Goal: Information Seeking & Learning: Learn about a topic

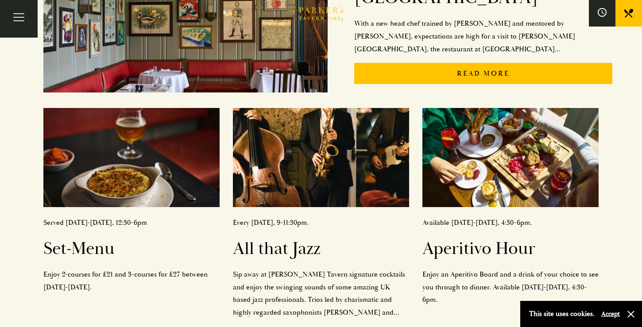
scroll to position [289, 0]
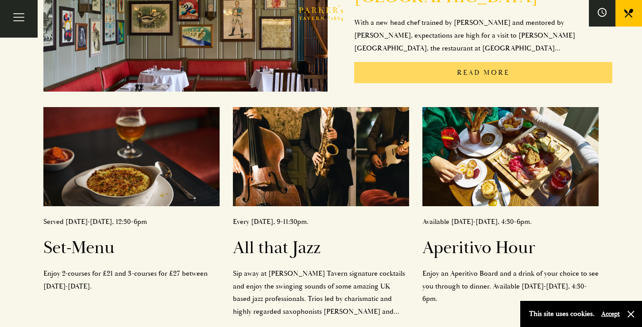
click at [477, 65] on p "Read More" at bounding box center [483, 73] width 258 height 22
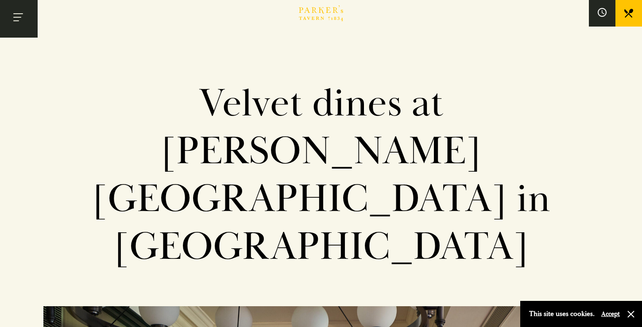
click at [15, 18] on button "Toggle navigation" at bounding box center [19, 19] width 38 height 38
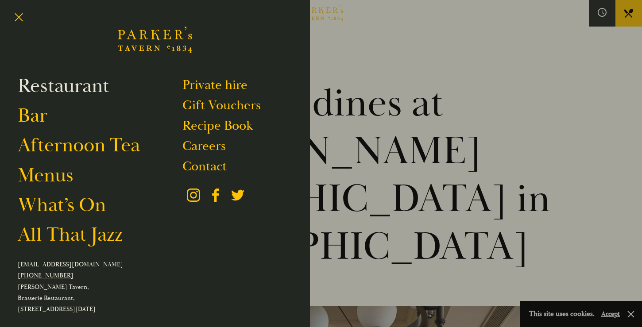
click at [81, 87] on link "Restaurant" at bounding box center [64, 85] width 92 height 25
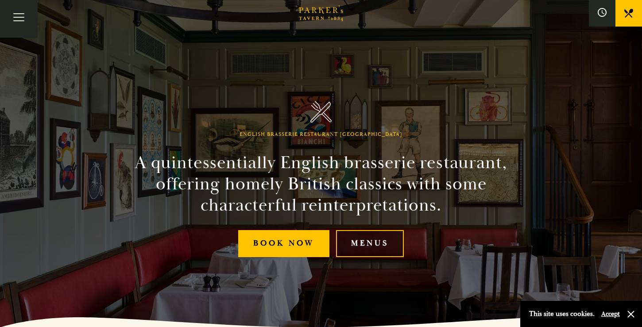
click at [371, 247] on link "Menus" at bounding box center [370, 243] width 68 height 27
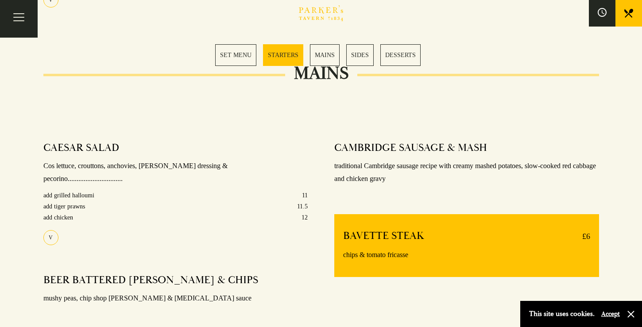
scroll to position [631, 0]
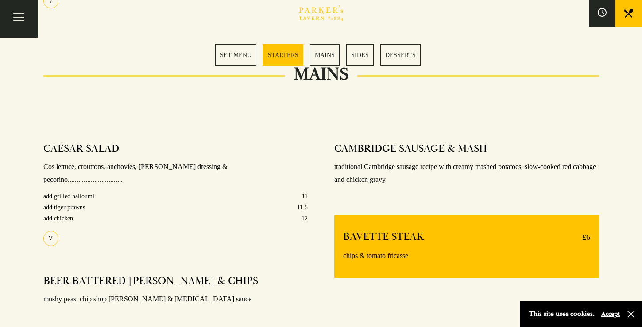
click at [329, 56] on link "MAINS" at bounding box center [325, 55] width 30 height 22
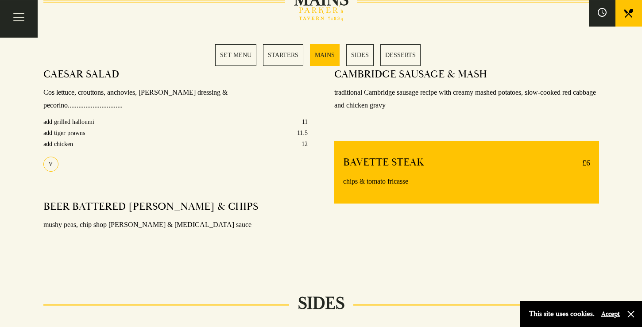
scroll to position [707, 0]
